Goal: Information Seeking & Learning: Find specific fact

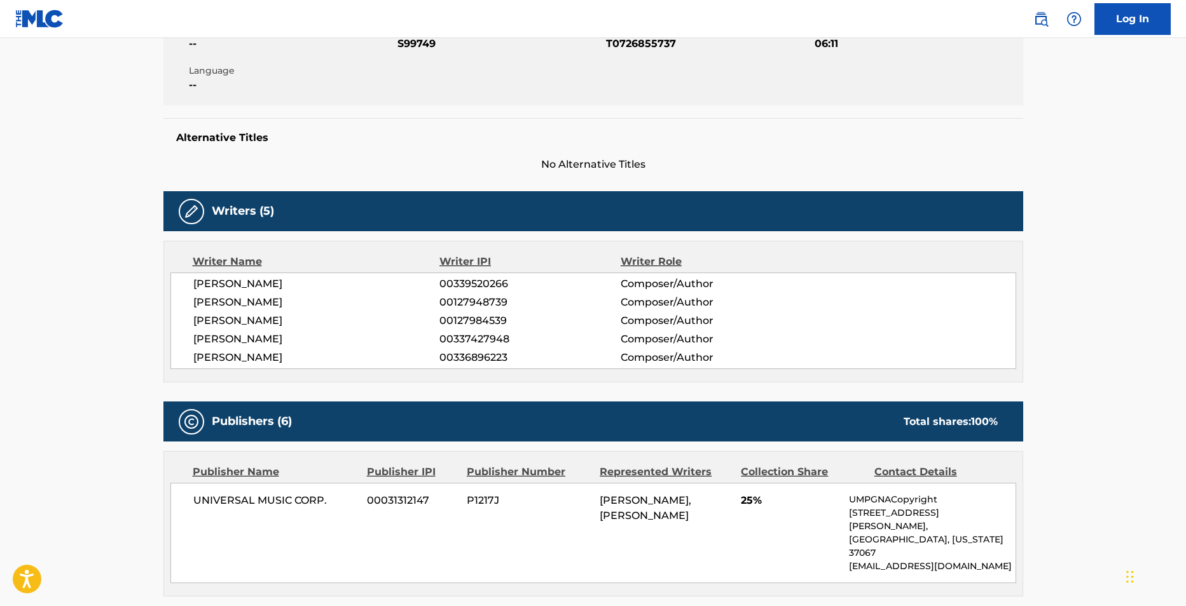
scroll to position [200, 0]
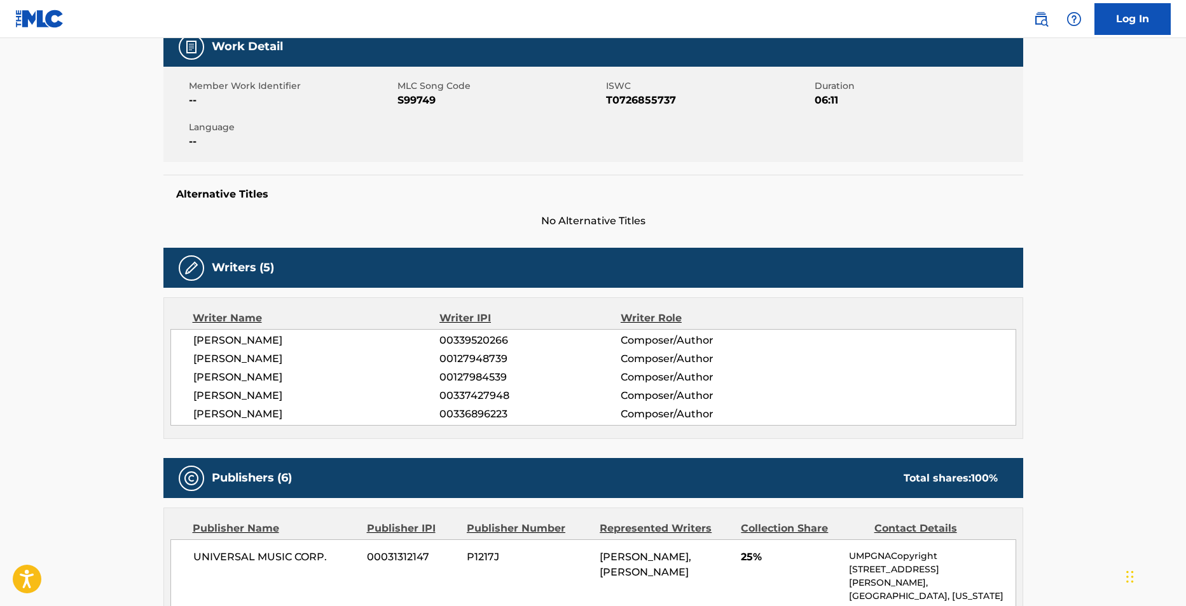
click at [405, 98] on span "S99749" at bounding box center [499, 100] width 205 height 15
copy span "S99749"
click at [635, 99] on span "T0726855737" at bounding box center [708, 100] width 205 height 15
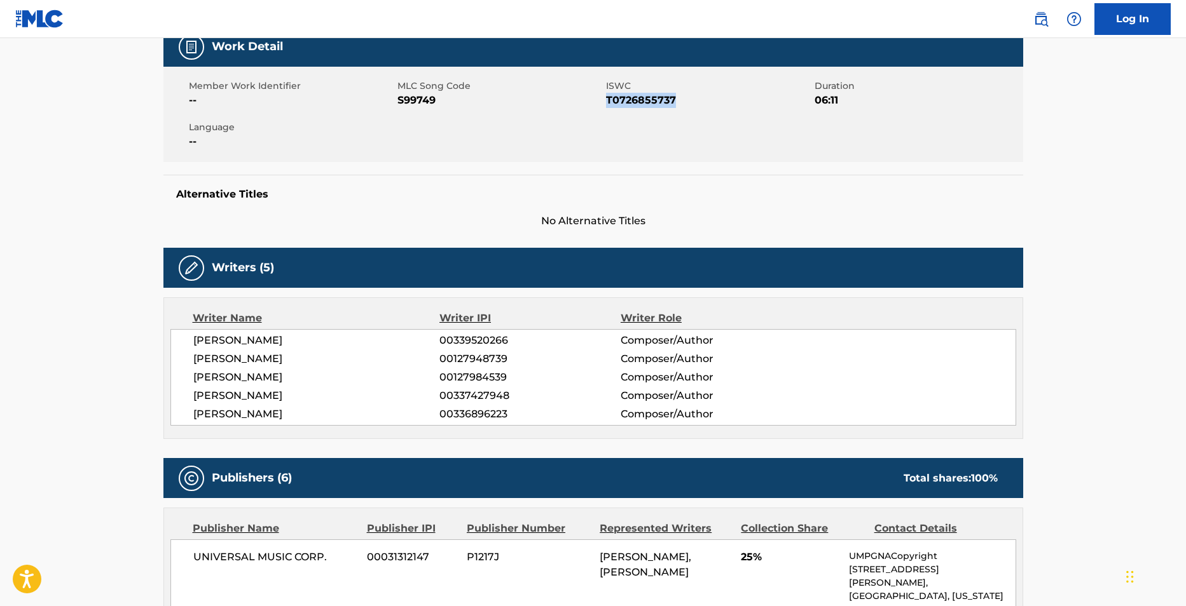
copy span "T0726855737"
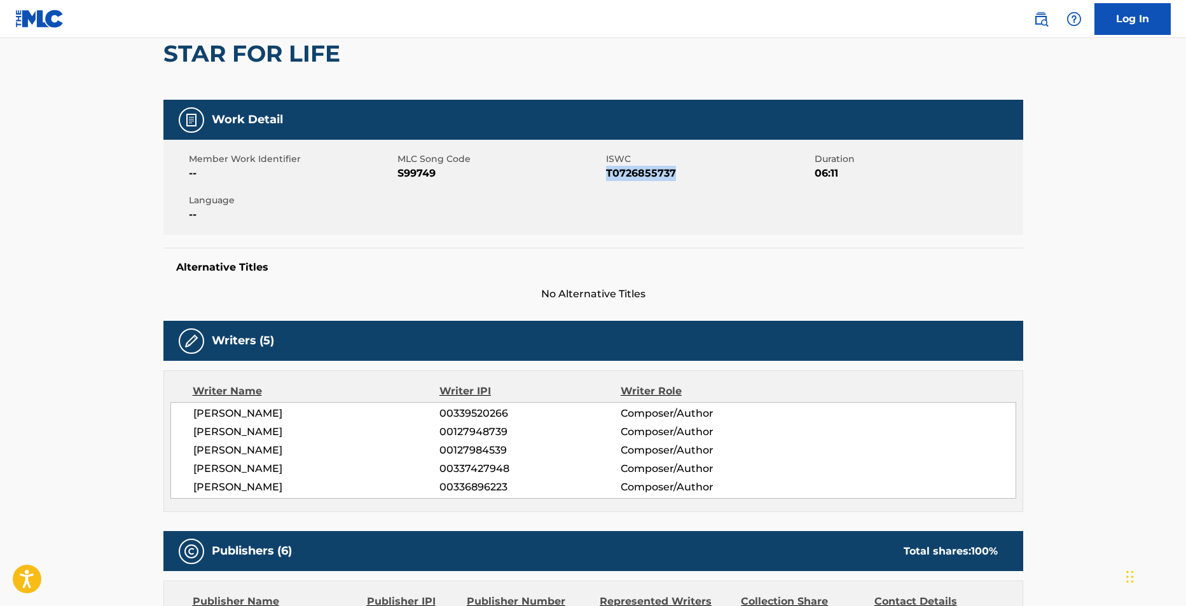
scroll to position [0, 0]
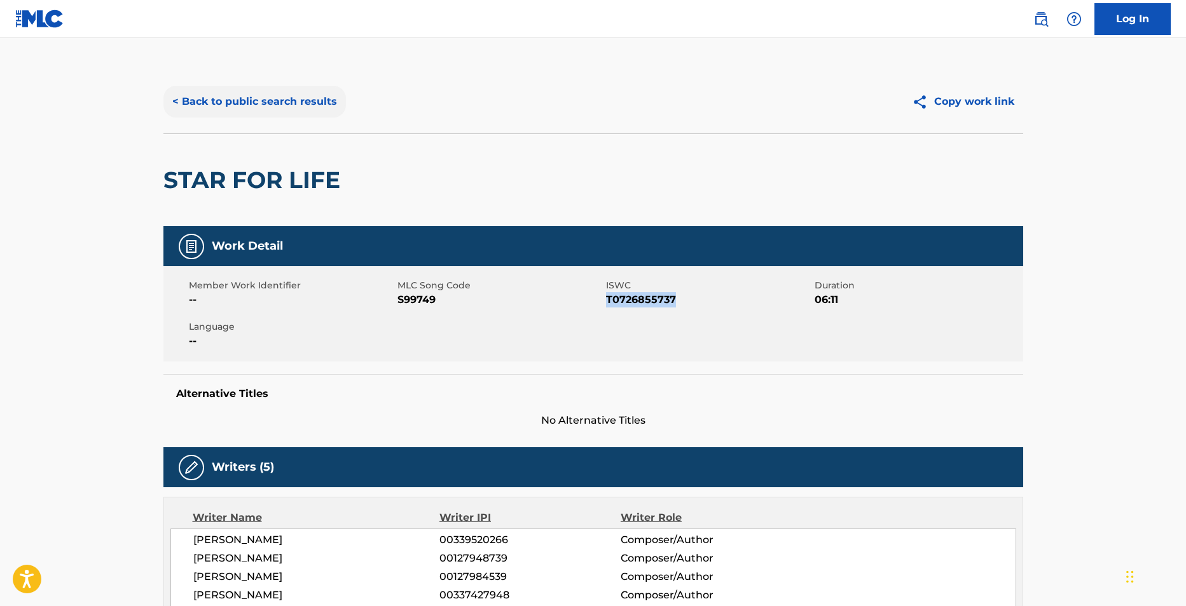
click at [299, 96] on button "< Back to public search results" at bounding box center [254, 102] width 182 height 32
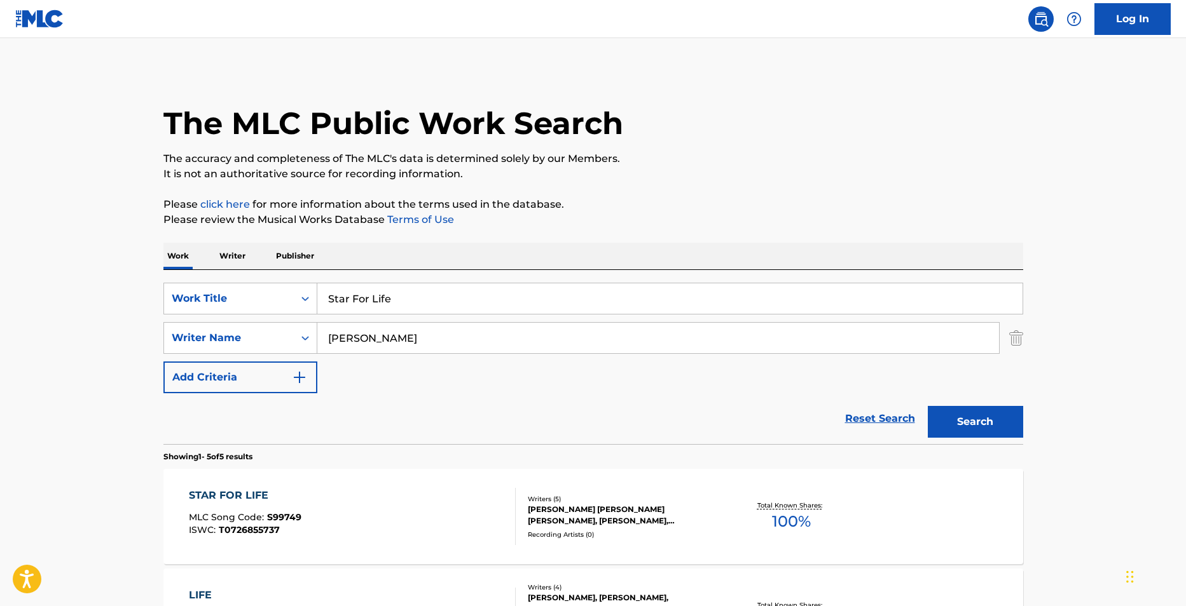
drag, startPoint x: 427, startPoint y: 305, endPoint x: 237, endPoint y: 221, distance: 207.8
paste input "Big Boys"
type input "Big Boys"
drag, startPoint x: 403, startPoint y: 332, endPoint x: 225, endPoint y: 322, distance: 178.3
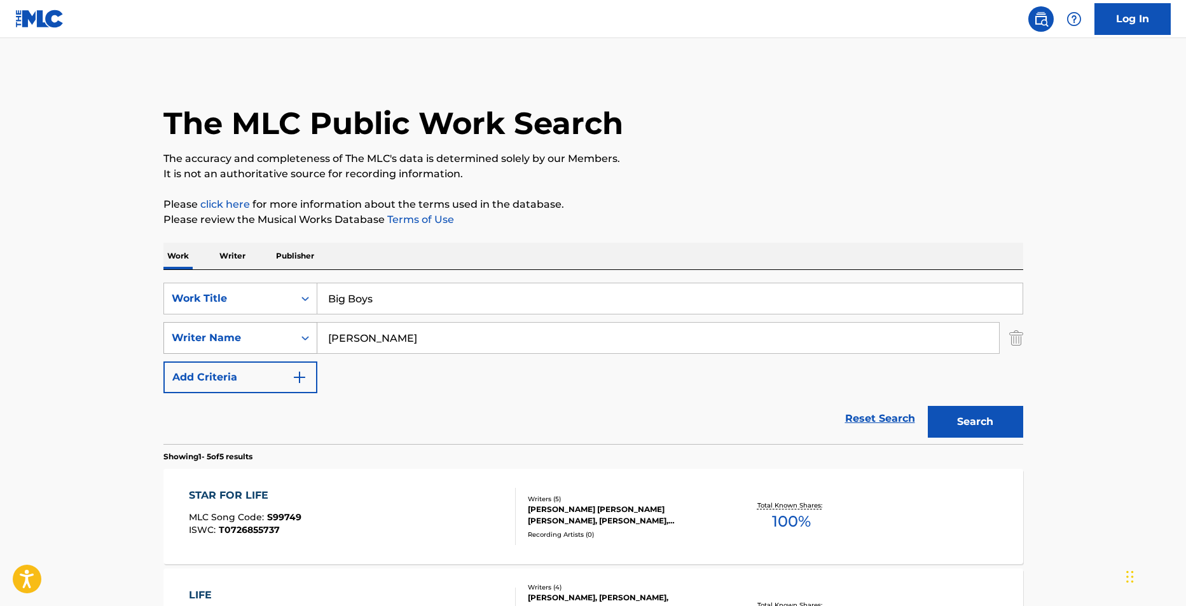
click at [225, 322] on div "SearchWithCriteria667d6eee-902e-449e-97cd-acc3a4adea6c Writer Name [PERSON_NAME]" at bounding box center [593, 338] width 860 height 32
paste input "[PERSON_NAME]"
click at [973, 421] on button "Search" at bounding box center [975, 422] width 95 height 32
drag, startPoint x: 423, startPoint y: 333, endPoint x: 178, endPoint y: 352, distance: 245.5
click at [178, 352] on div "SearchWithCriteria667d6eee-902e-449e-97cd-acc3a4adea6c Writer Name [PERSON_NAME]" at bounding box center [593, 338] width 860 height 32
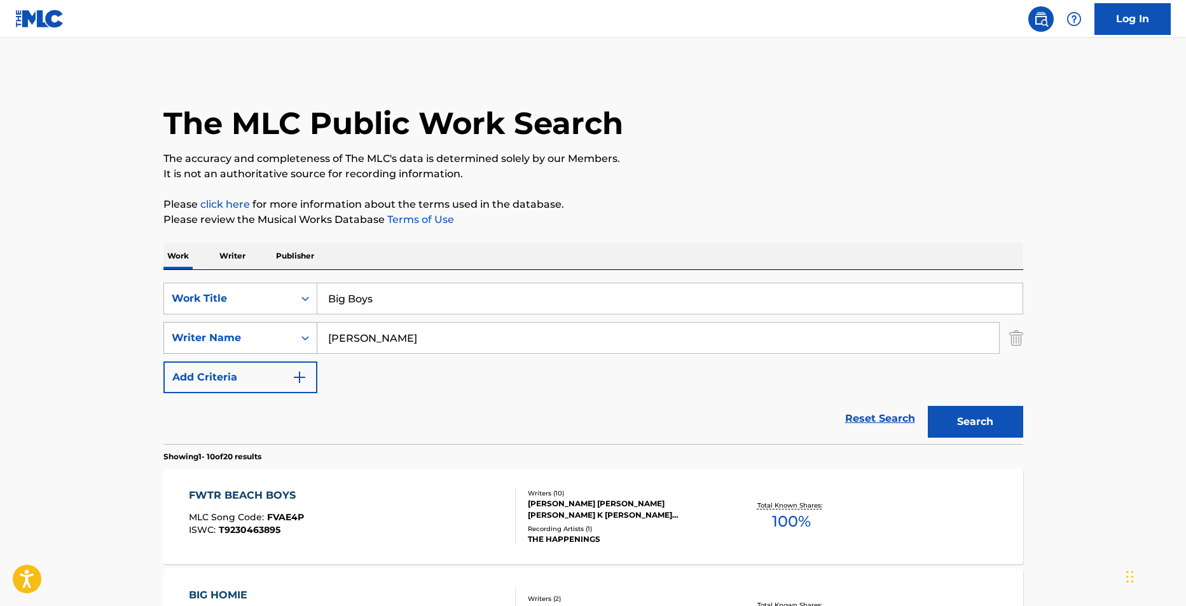
paste input "JACK"
click at [928, 406] on button "Search" at bounding box center [975, 422] width 95 height 32
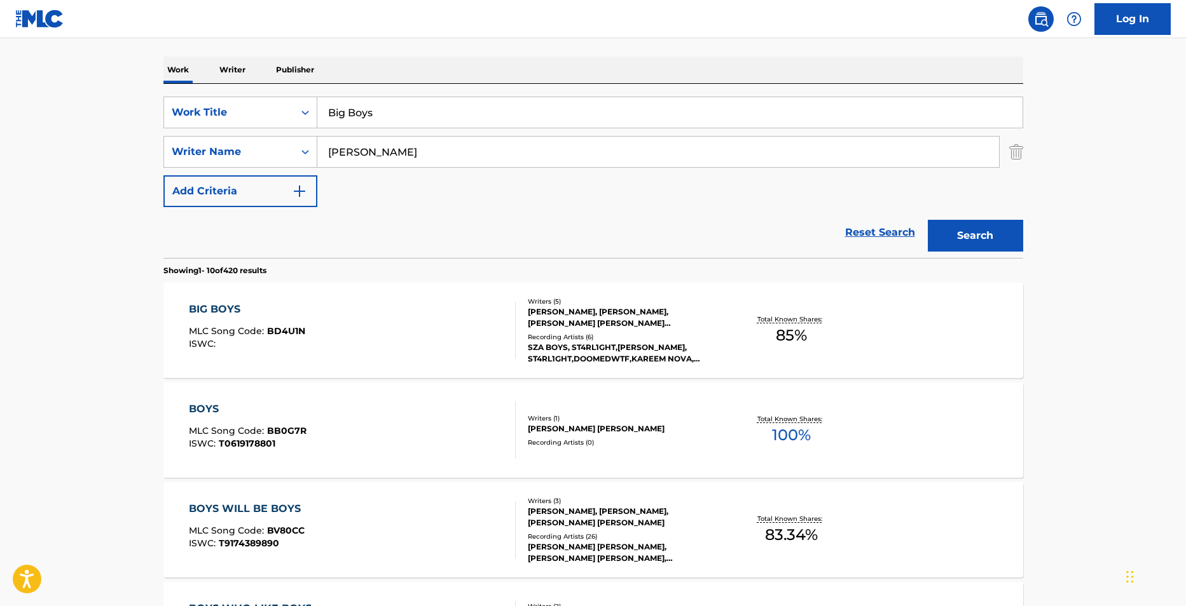
scroll to position [191, 0]
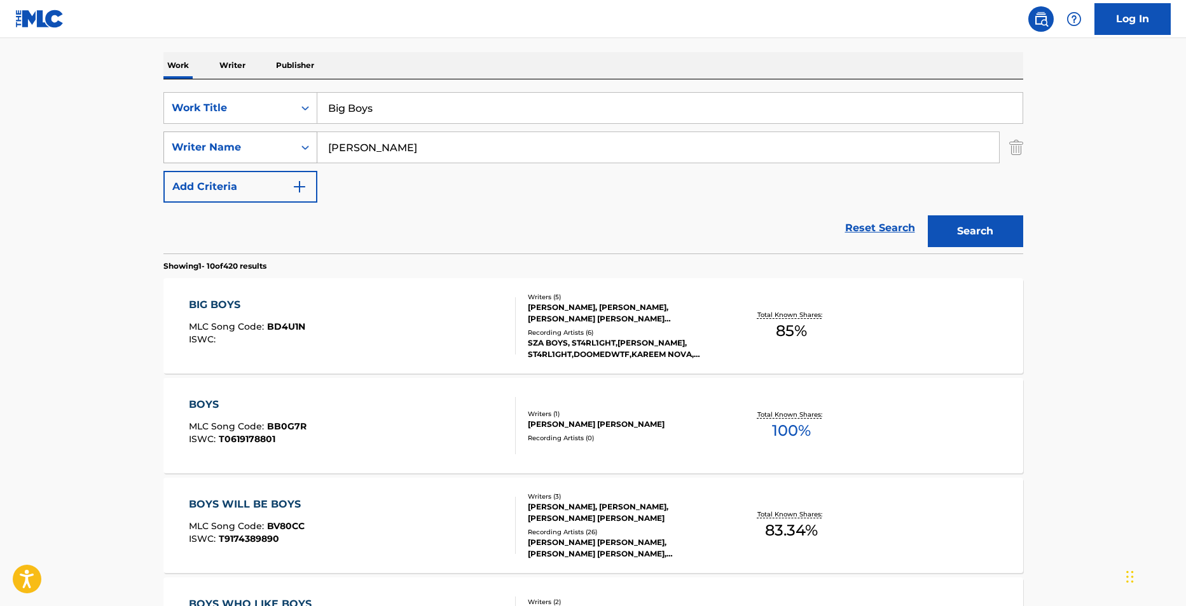
drag, startPoint x: 399, startPoint y: 148, endPoint x: 275, endPoint y: 151, distance: 124.0
click at [275, 151] on div "SearchWithCriteria667d6eee-902e-449e-97cd-acc3a4adea6c Writer Name [PERSON_NAME]" at bounding box center [593, 148] width 860 height 32
click at [381, 146] on input "brysin" at bounding box center [658, 147] width 682 height 31
type input "[PERSON_NAME]"
click at [984, 233] on button "Search" at bounding box center [975, 232] width 95 height 32
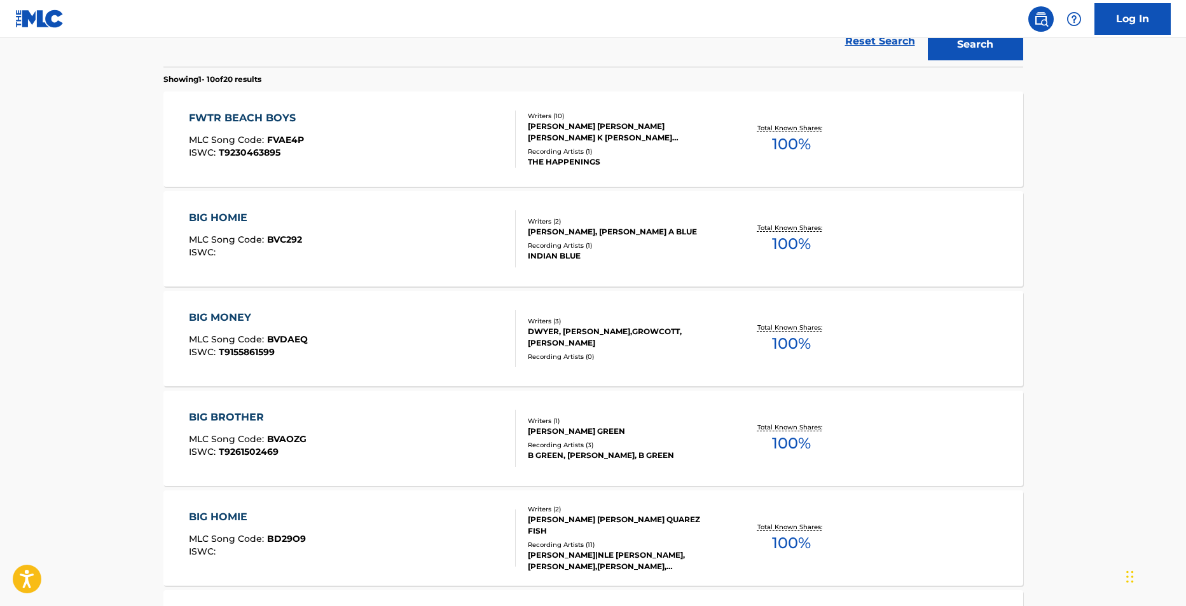
scroll to position [127, 0]
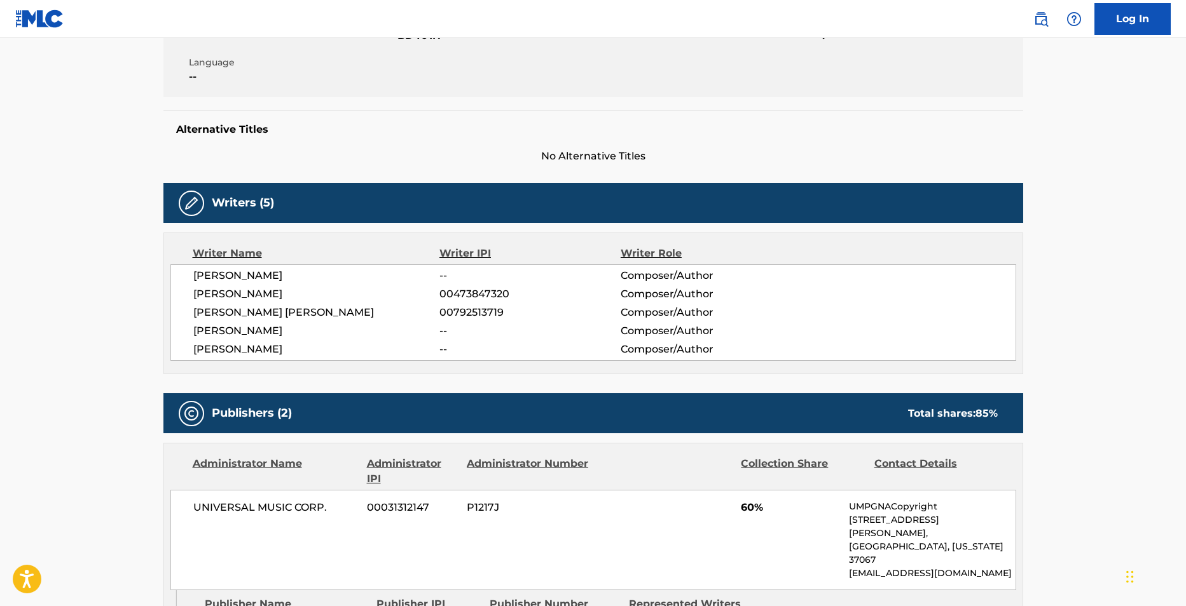
scroll to position [166, 0]
